Goal: Information Seeking & Learning: Learn about a topic

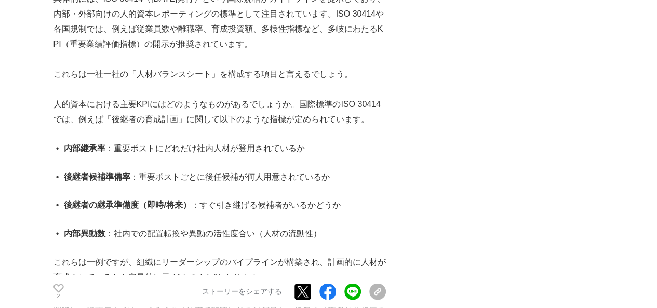
scroll to position [935, 0]
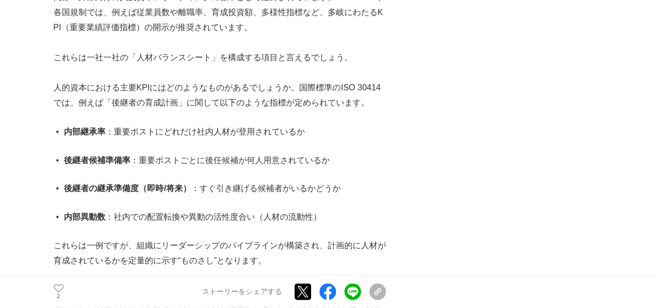
drag, startPoint x: 43, startPoint y: 125, endPoint x: 49, endPoint y: 154, distance: 29.8
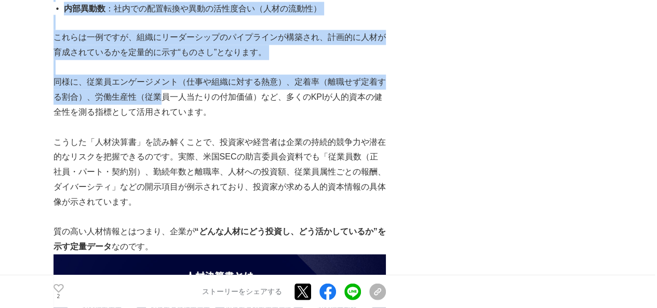
scroll to position [1247, 0]
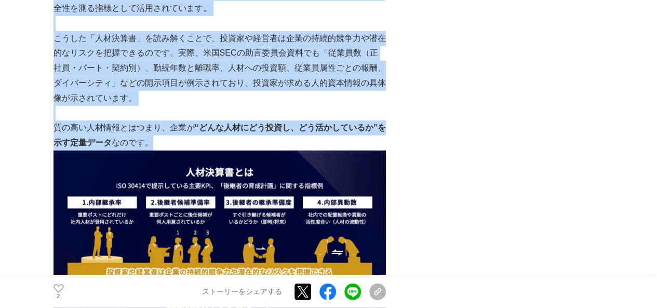
drag, startPoint x: 50, startPoint y: 87, endPoint x: 247, endPoint y: 136, distance: 203.3
copy section "loremi“dolor”sit ― ametconsecTETura elitse #doeius #TEM41800 #inci 4056u4l66e 6…"
click at [339, 170] on img at bounding box center [220, 238] width 333 height 174
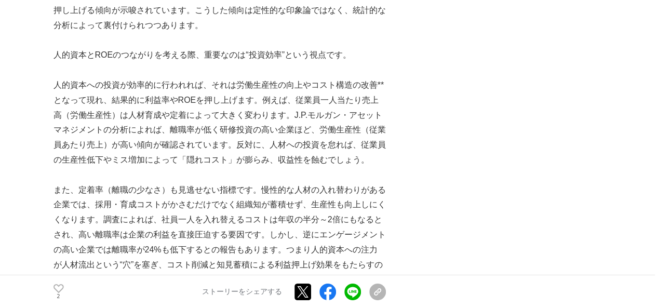
scroll to position [1767, 0]
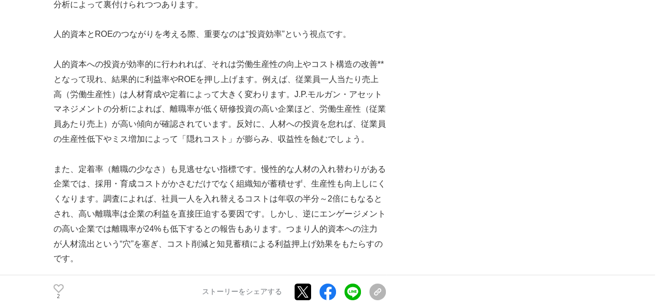
drag, startPoint x: 36, startPoint y: 168, endPoint x: 36, endPoint y: 210, distance: 42.1
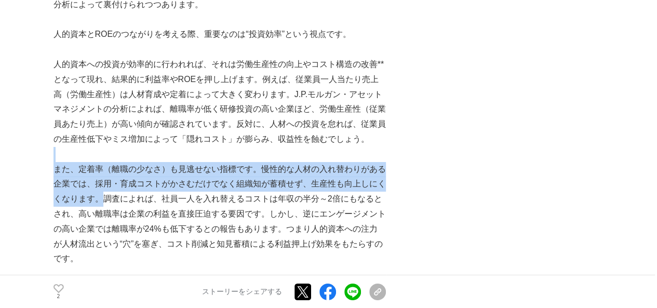
drag, startPoint x: 54, startPoint y: 161, endPoint x: 102, endPoint y: 206, distance: 66.9
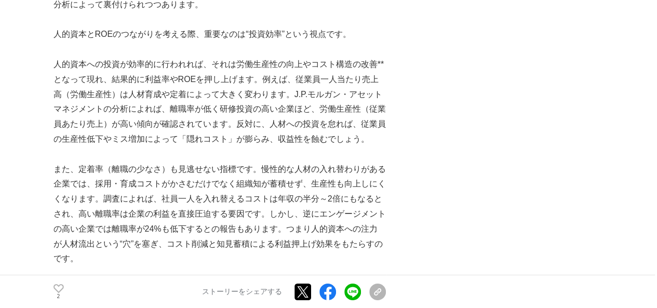
click at [223, 219] on p "また、定着率（離職の少なさ）も見逃せない指標です。慢性的な人材の入れ替わりがある企業では、採用・育成コストがかさむだけでなく組織知が蓄積せず、生産性も向上しに…" at bounding box center [220, 214] width 333 height 105
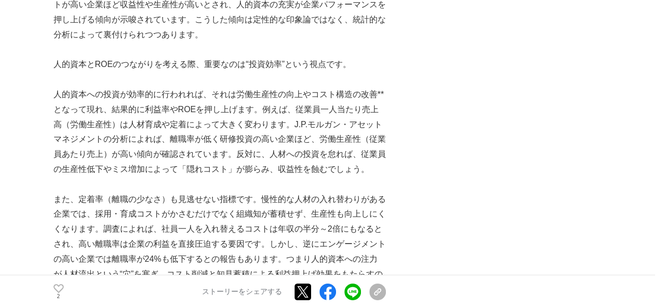
scroll to position [1715, 0]
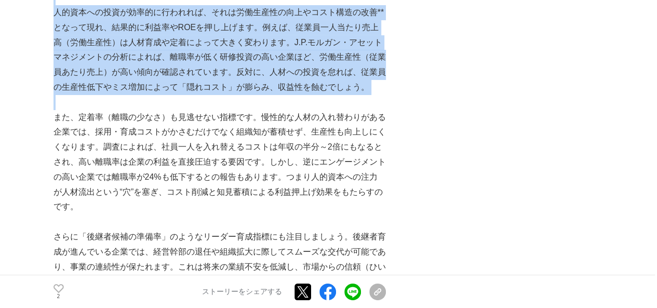
drag, startPoint x: 50, startPoint y: 86, endPoint x: 75, endPoint y: 100, distance: 28.9
click at [145, 83] on p "人的資本への投資が効率的に行われれば、それは労働生産性の向上やコスト構造の改善**となって現れ、結果的に利益率やROEを押し上げます。例えば、従業員一人当たり…" at bounding box center [220, 50] width 333 height 90
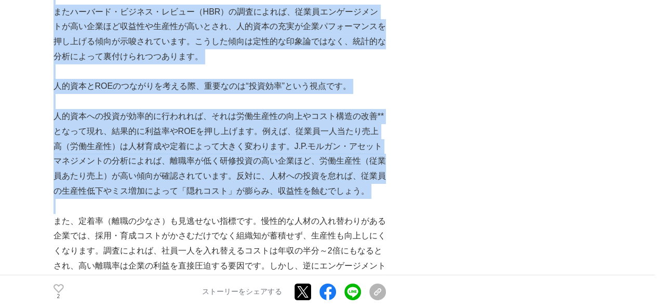
scroll to position [1663, 0]
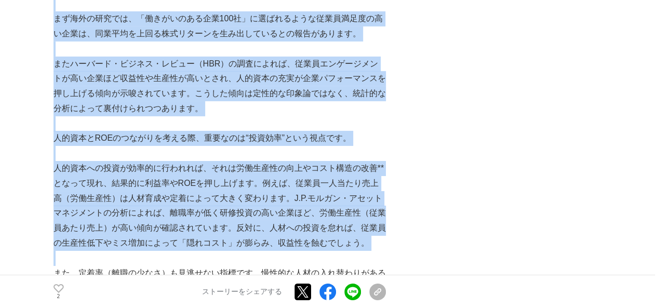
click at [131, 81] on p "またハーバード・ビジネス・レビュー（HBR）の調査によれば、従業員エンゲージメントが高い企業ほど収益性や生産性が高いとされ、人的資本の充実が企業パフォーマンス…" at bounding box center [220, 87] width 333 height 60
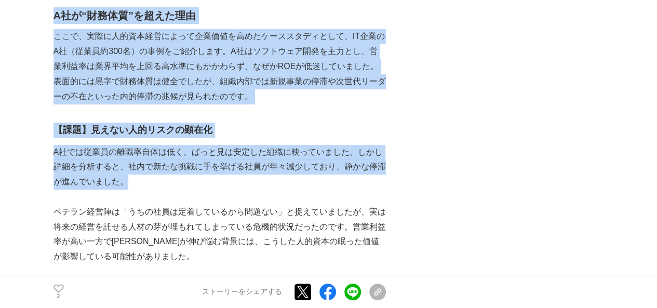
scroll to position [2182, 0]
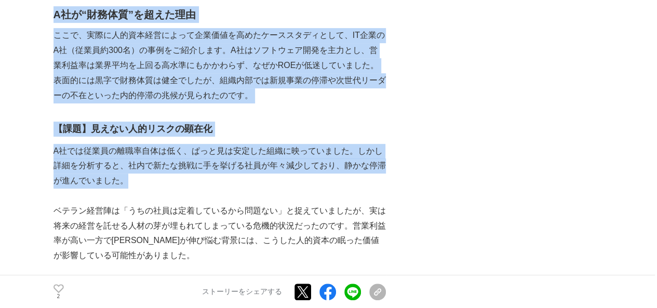
drag, startPoint x: 56, startPoint y: 138, endPoint x: 143, endPoint y: 185, distance: 99.3
click at [329, 10] on h2 "A社が“財務体質”を超えた理由" at bounding box center [220, 14] width 333 height 17
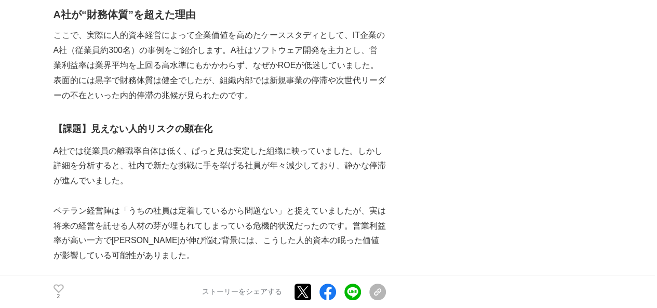
drag, startPoint x: 35, startPoint y: 127, endPoint x: 42, endPoint y: 180, distance: 52.8
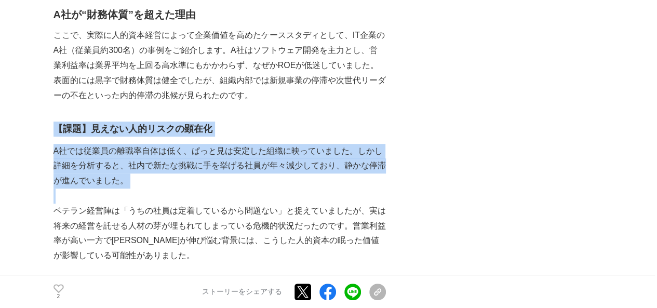
drag, startPoint x: 58, startPoint y: 129, endPoint x: 161, endPoint y: 192, distance: 121.3
click at [159, 198] on p at bounding box center [220, 196] width 333 height 15
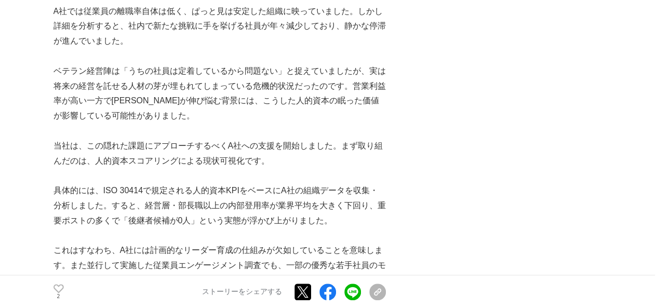
scroll to position [2338, 0]
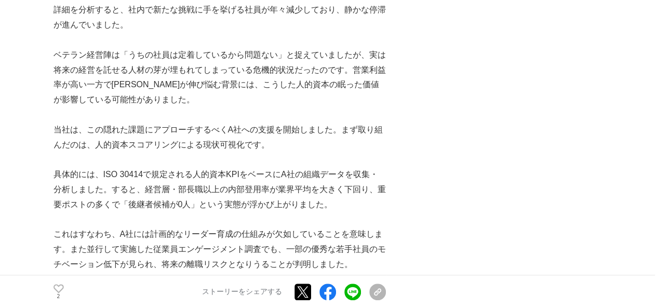
drag, startPoint x: 43, startPoint y: 174, endPoint x: 31, endPoint y: 217, distance: 44.1
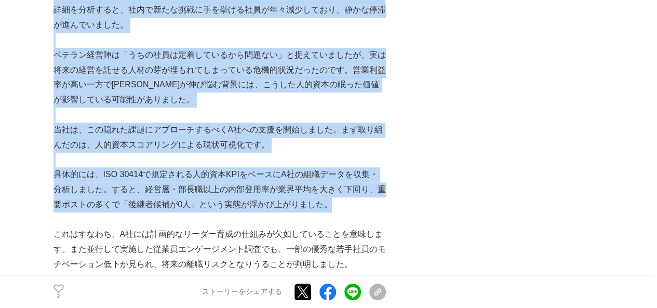
drag, startPoint x: 34, startPoint y: 171, endPoint x: 340, endPoint y: 208, distance: 307.8
click at [341, 208] on p "具体的には、ISO 30414で規定される人的資本KPIをベースにA社の組織データを収集・分析しました。すると、経営層・部長職以上の内部登用率が業界平均を大き…" at bounding box center [220, 189] width 333 height 45
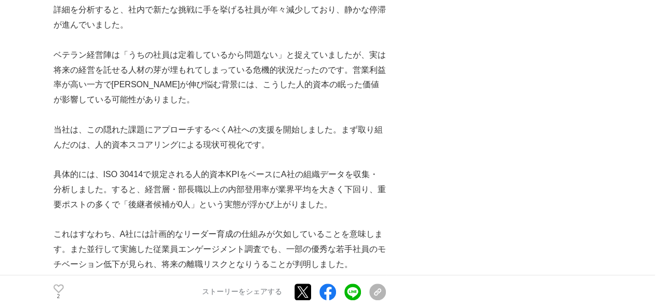
click at [307, 192] on p "具体的には、ISO 30414で規定される人的資本KPIをベースにA社の組織データを収集・分析しました。すると、経営層・部長職以上の内部登用率が業界平均を大き…" at bounding box center [220, 189] width 333 height 45
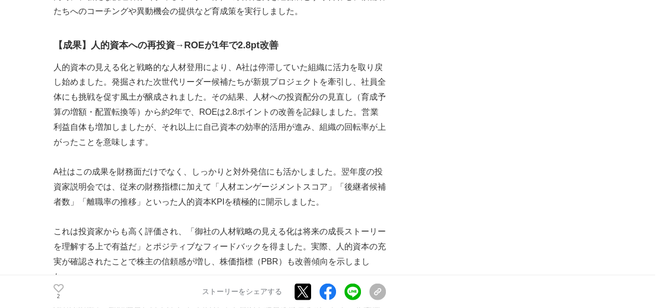
scroll to position [3118, 0]
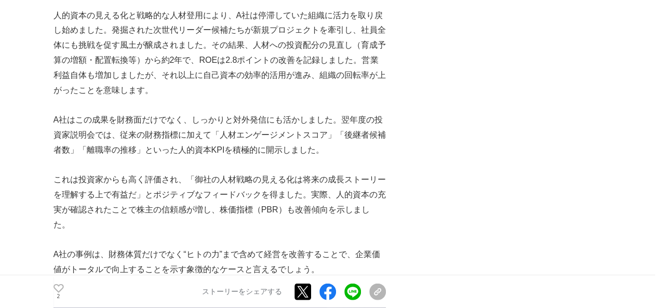
drag, startPoint x: 47, startPoint y: 87, endPoint x: 44, endPoint y: 146, distance: 58.8
click at [110, 98] on p at bounding box center [220, 105] width 333 height 15
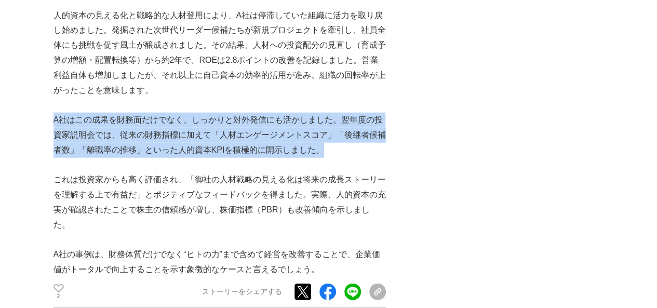
drag, startPoint x: 53, startPoint y: 88, endPoint x: 345, endPoint y: 121, distance: 293.9
click at [345, 121] on p "A社はこの成果を財務面だけでなく、しっかりと対外発信にも活かしました。翌年度の投資家説明会では、従来の財務指標に加えて「人材エンゲージメントスコア」「後継者候…" at bounding box center [220, 135] width 333 height 45
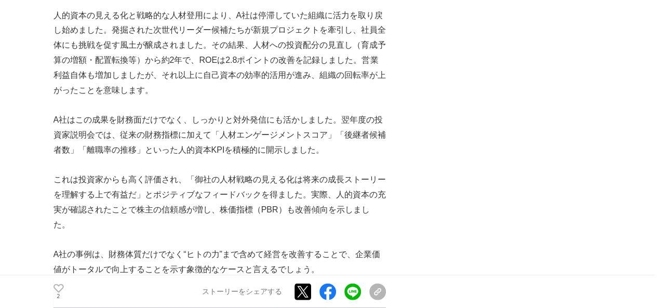
drag, startPoint x: 188, startPoint y: 171, endPoint x: 161, endPoint y: 152, distance: 32.9
click at [188, 173] on p "これは投資家からも高く評価され、「御社の人材戦略の見える化は将来の成長ストーリーを理解する上で有益だ」とポジティブなフィードバックを得ました。実際、人的資本の…" at bounding box center [220, 203] width 333 height 60
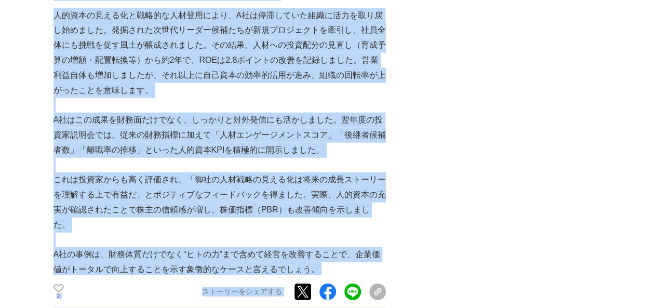
drag, startPoint x: 42, startPoint y: 149, endPoint x: 439, endPoint y: 189, distance: 398.9
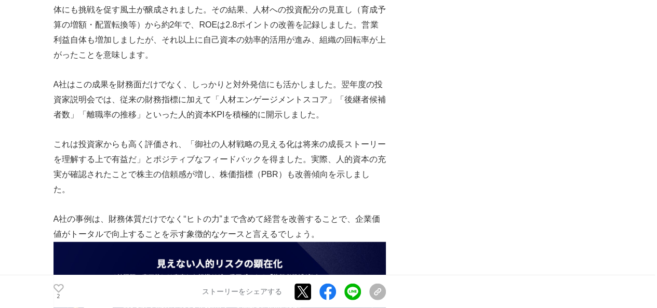
scroll to position [3170, 0]
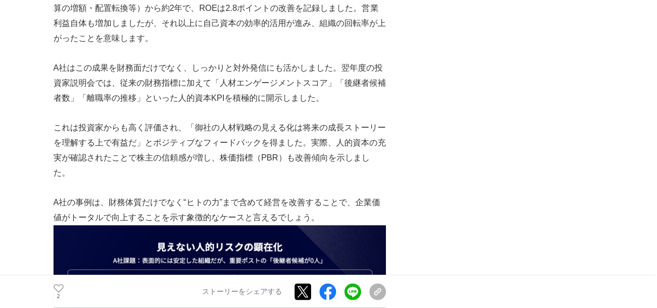
click at [221, 195] on p "A社の事例は、財務体質だけでなく“ヒトの力”まで含めて経営を改善することで、企業価値がトータルで向上することを示す象徴的なケースと言えるでしょう。" at bounding box center [220, 210] width 333 height 30
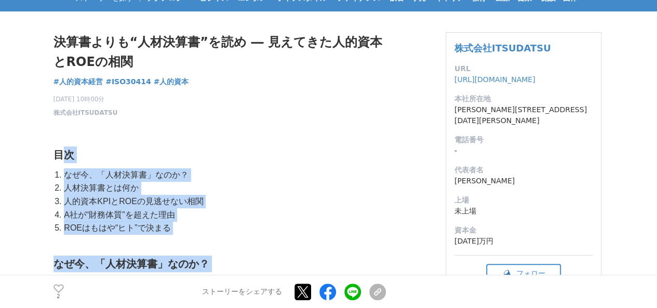
scroll to position [0, 0]
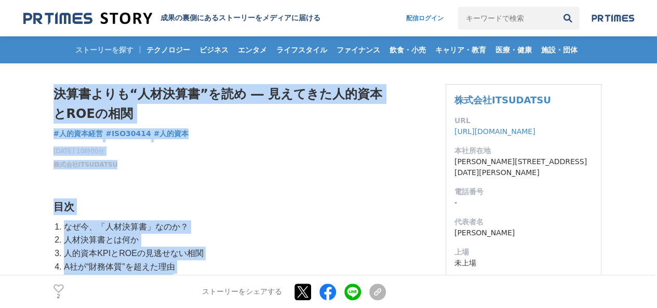
drag, startPoint x: 110, startPoint y: 202, endPoint x: 54, endPoint y: 101, distance: 115.2
copy section "loremi“dolor”sit ― ametconsecTETura elitse #doeius #TEM41800 #inci 4056u4l66e 6…"
